Goal: Navigation & Orientation: Understand site structure

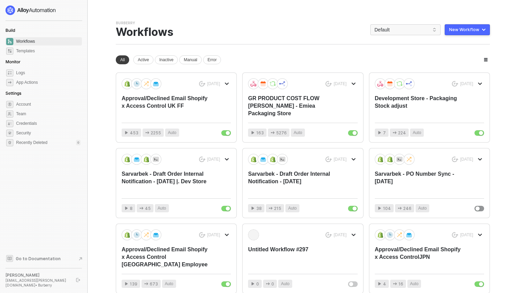
click at [154, 64] on div "All Active Inactive Manual Error" at bounding box center [168, 59] width 105 height 9
click at [128, 56] on div "All" at bounding box center [122, 59] width 13 height 9
click at [146, 62] on div "Active" at bounding box center [143, 59] width 20 height 9
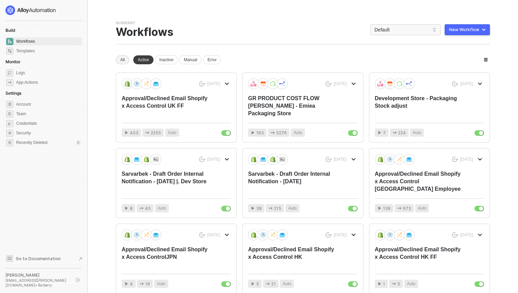
click at [125, 57] on div "All" at bounding box center [122, 59] width 13 height 9
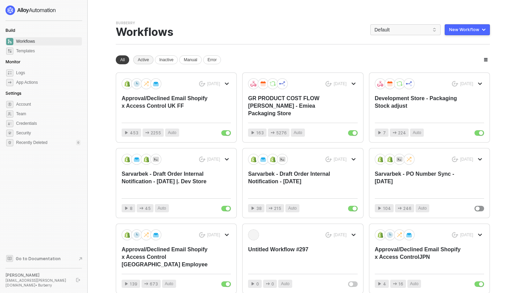
click at [141, 64] on div "Active" at bounding box center [143, 59] width 20 height 9
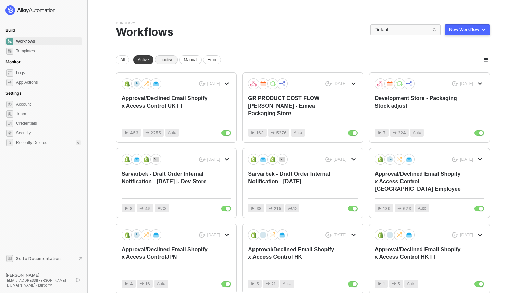
click at [173, 60] on div "Inactive" at bounding box center [166, 59] width 23 height 9
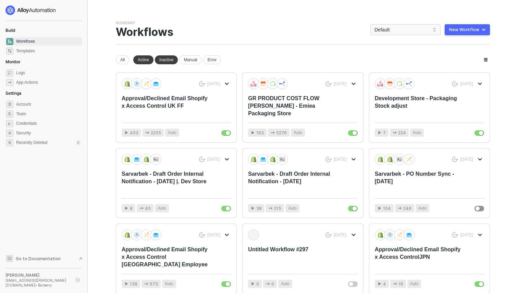
click at [390, 40] on div "Burberry Team Settings → Workflows Default New Workflow" at bounding box center [303, 33] width 374 height 24
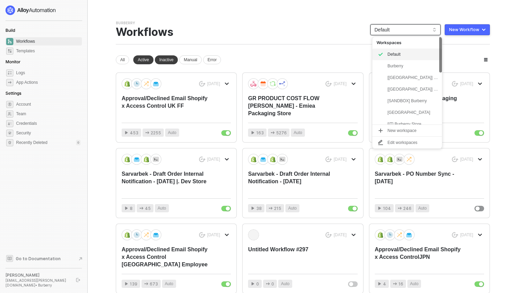
click at [390, 33] on span "Default" at bounding box center [405, 30] width 62 height 10
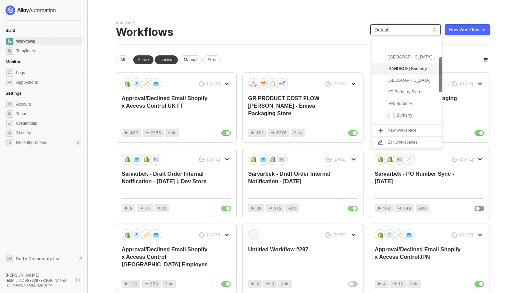
scroll to position [133, 0]
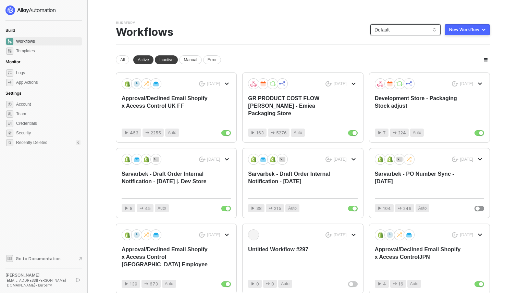
click at [299, 53] on div "Burberry Team Settings → Workflows Default Default New Workflow New workspace A…" at bounding box center [303, 206] width 374 height 371
